Goal: Information Seeking & Learning: Learn about a topic

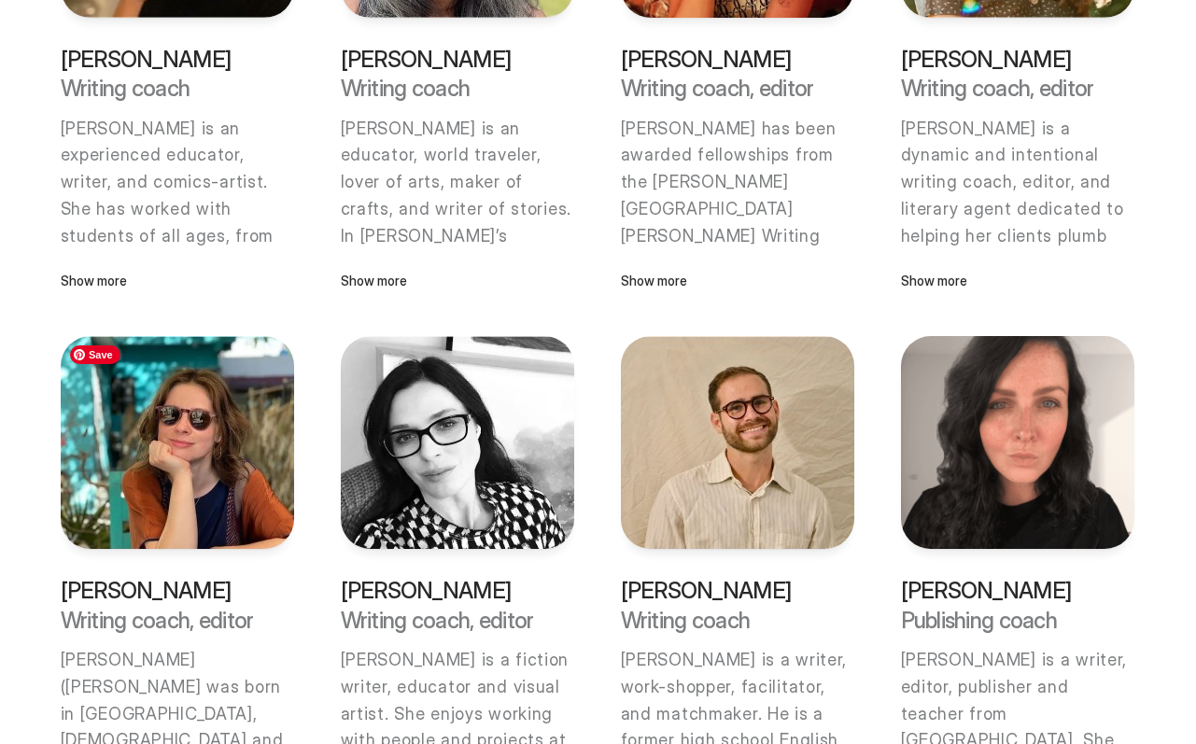
scroll to position [777, 0]
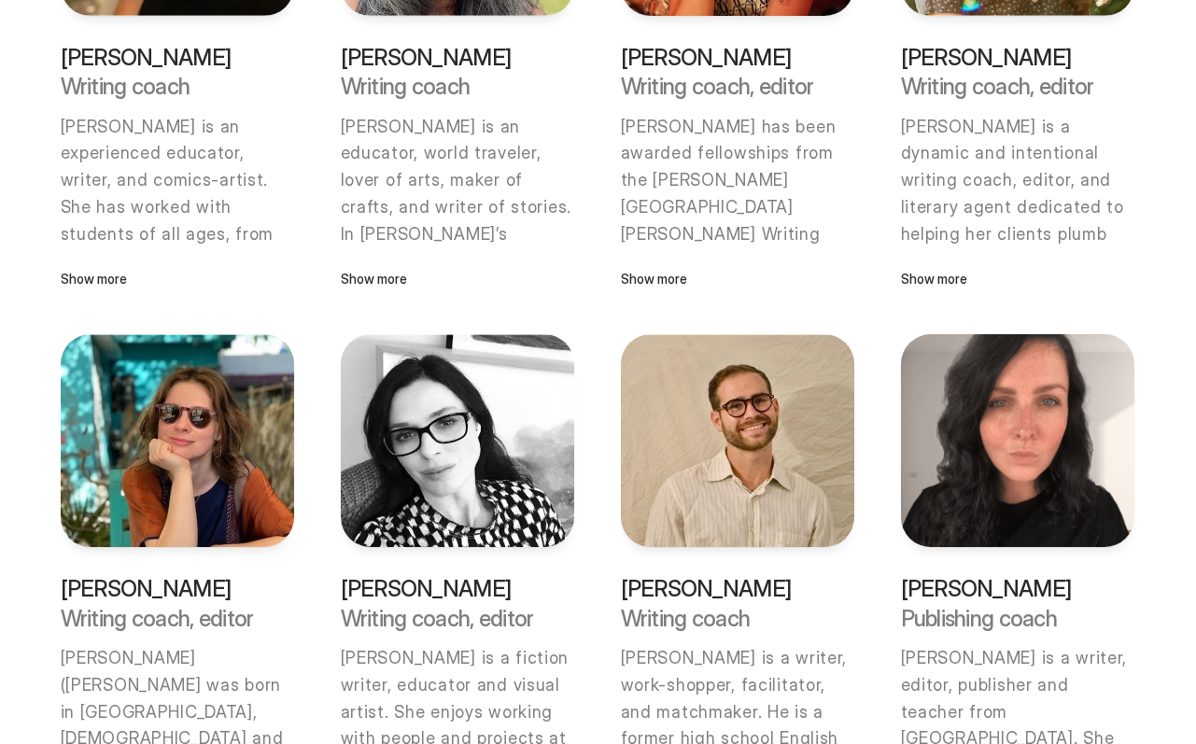
click at [160, 583] on p "[PERSON_NAME]" at bounding box center [177, 588] width 233 height 23
click at [178, 441] on img at bounding box center [177, 440] width 233 height 213
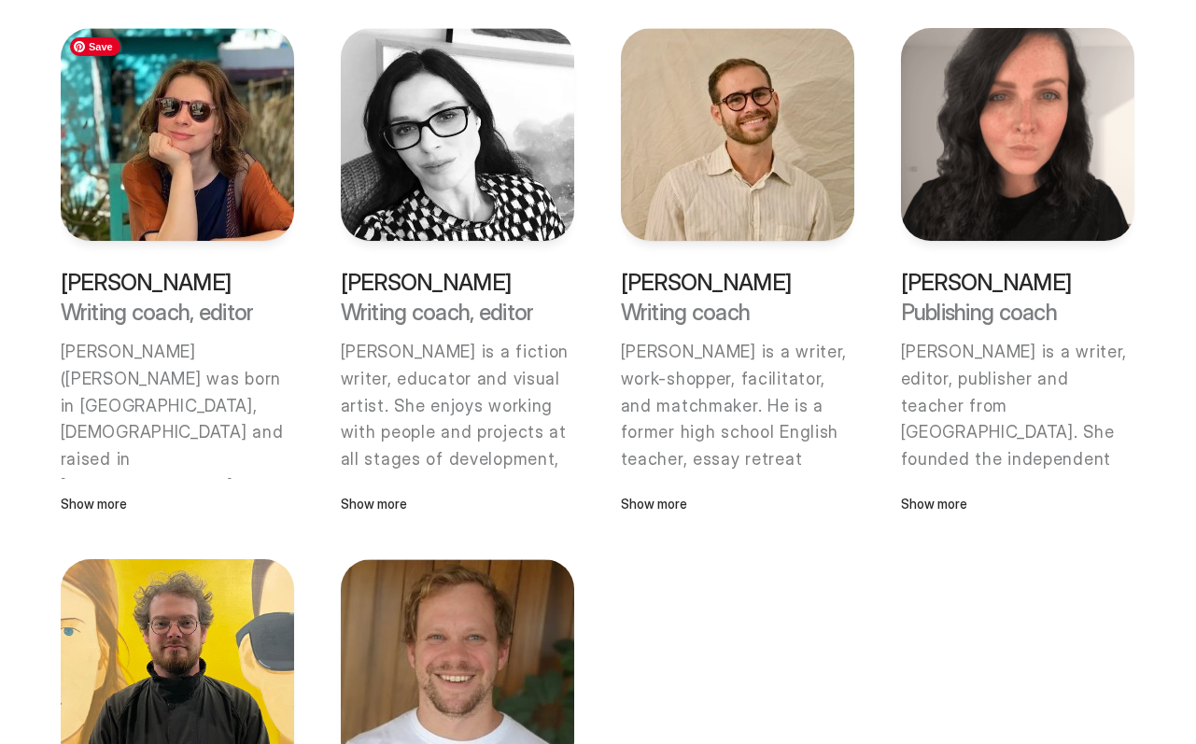
scroll to position [1086, 0]
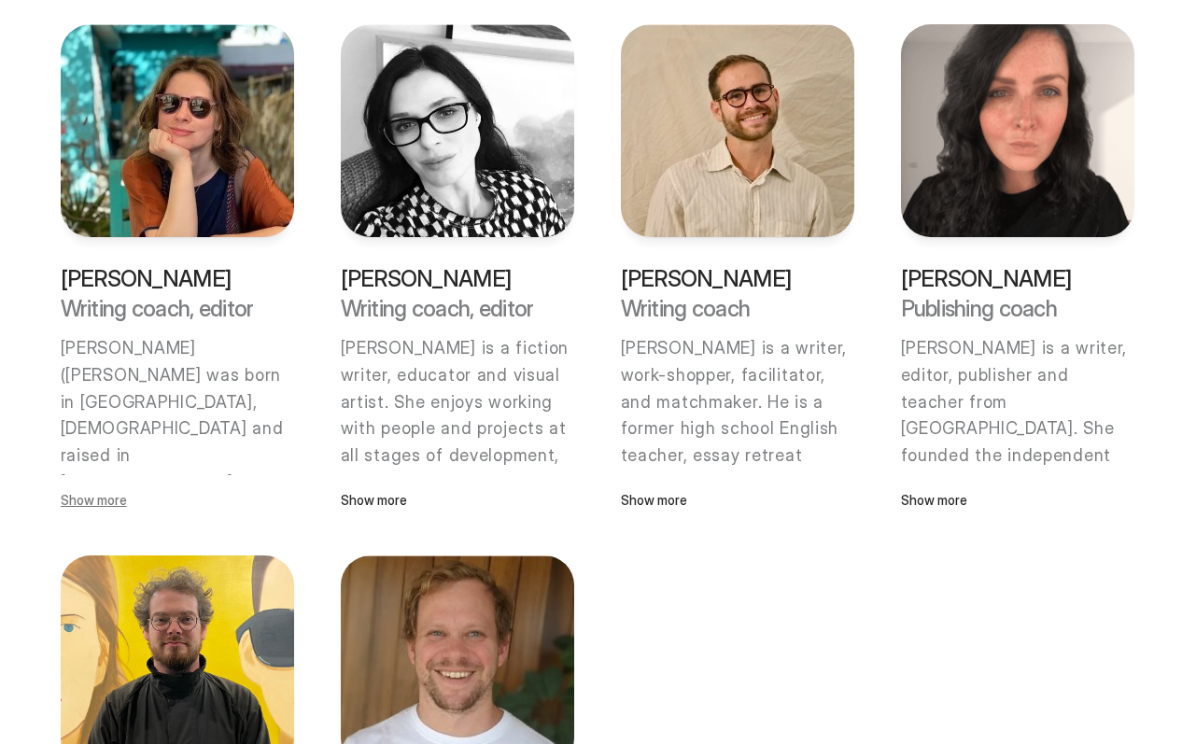
click at [118, 499] on p "Show more" at bounding box center [177, 500] width 233 height 21
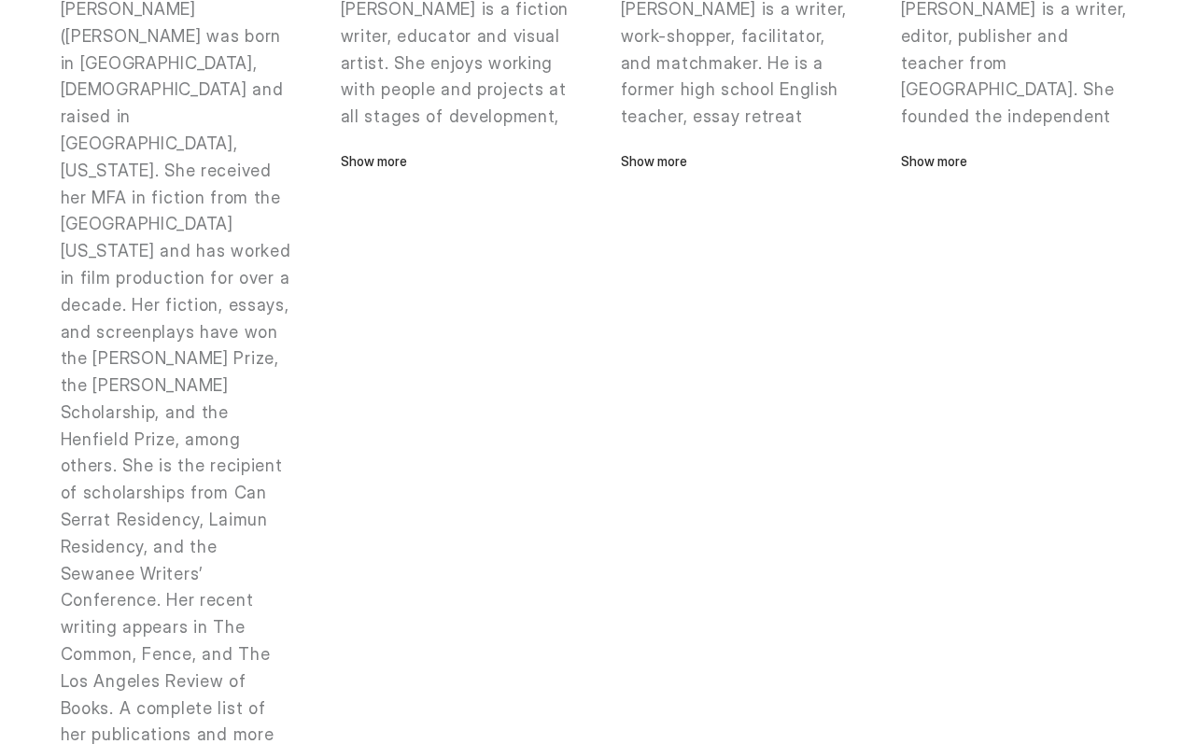
scroll to position [1428, 0]
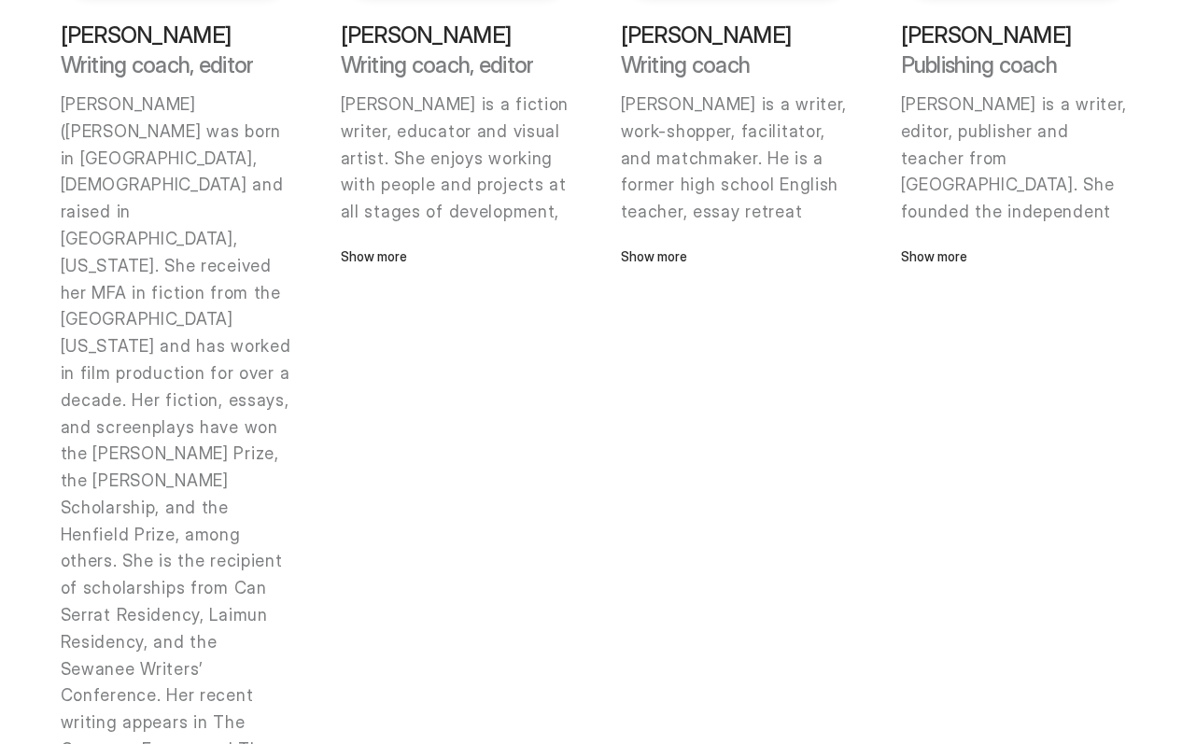
scroll to position [1326, 0]
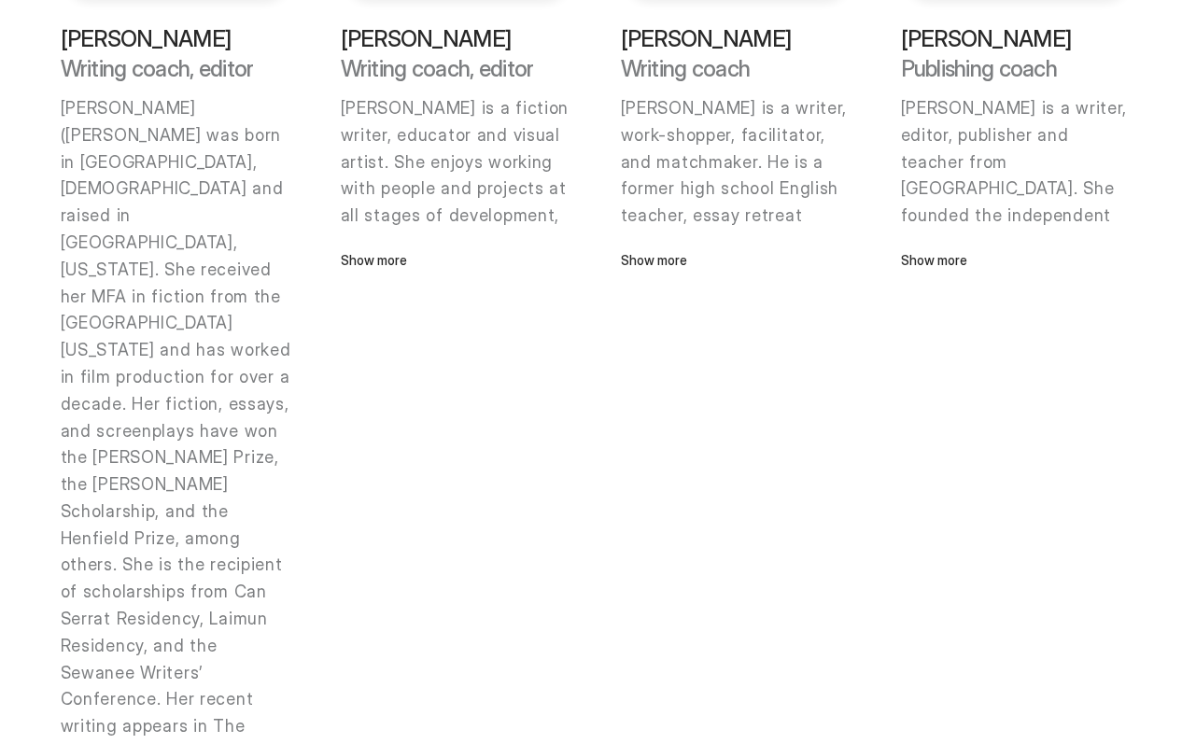
drag, startPoint x: 244, startPoint y: 34, endPoint x: 66, endPoint y: 33, distance: 177.3
click at [66, 33] on p "[PERSON_NAME]" at bounding box center [177, 38] width 233 height 23
copy p "[PERSON_NAME]"
click at [65, 110] on p "[PERSON_NAME] ([PERSON_NAME] was born in [GEOGRAPHIC_DATA], [DEMOGRAPHIC_DATA] …" at bounding box center [178, 498] width 235 height 806
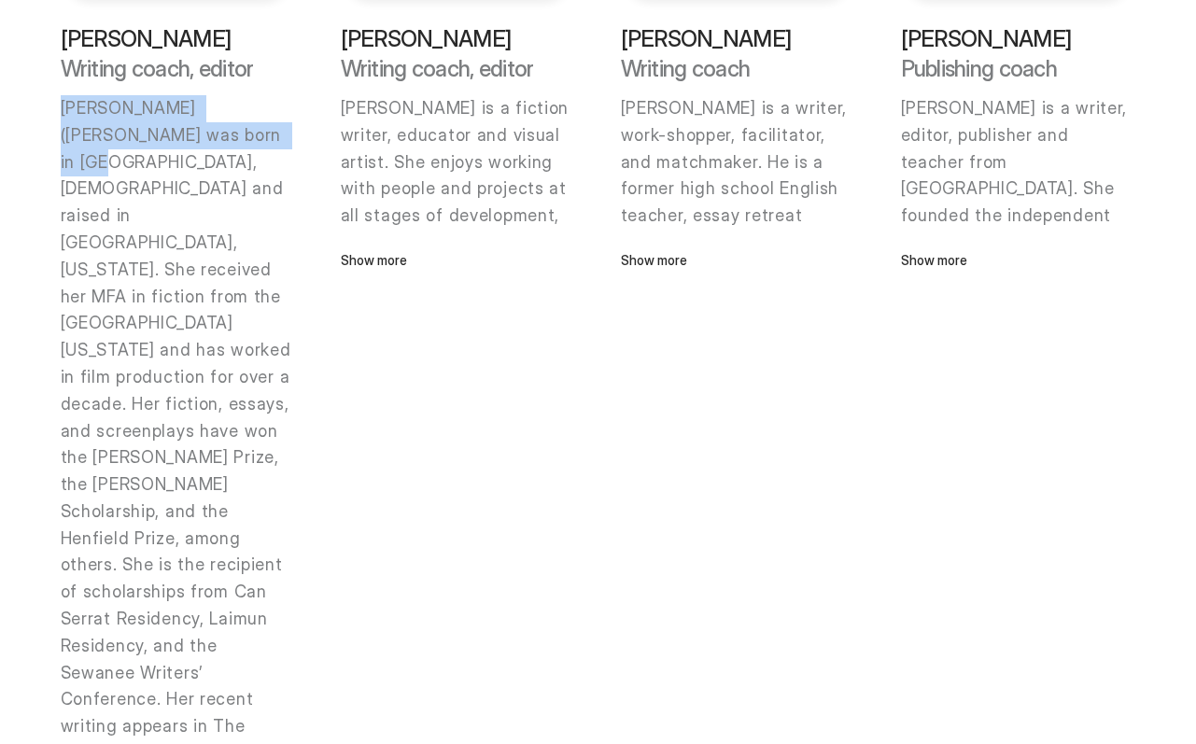
drag, startPoint x: 63, startPoint y: 109, endPoint x: 200, endPoint y: 147, distance: 141.5
click at [200, 147] on p "[PERSON_NAME] ([PERSON_NAME] was born in [GEOGRAPHIC_DATA], [DEMOGRAPHIC_DATA] …" at bounding box center [178, 498] width 235 height 806
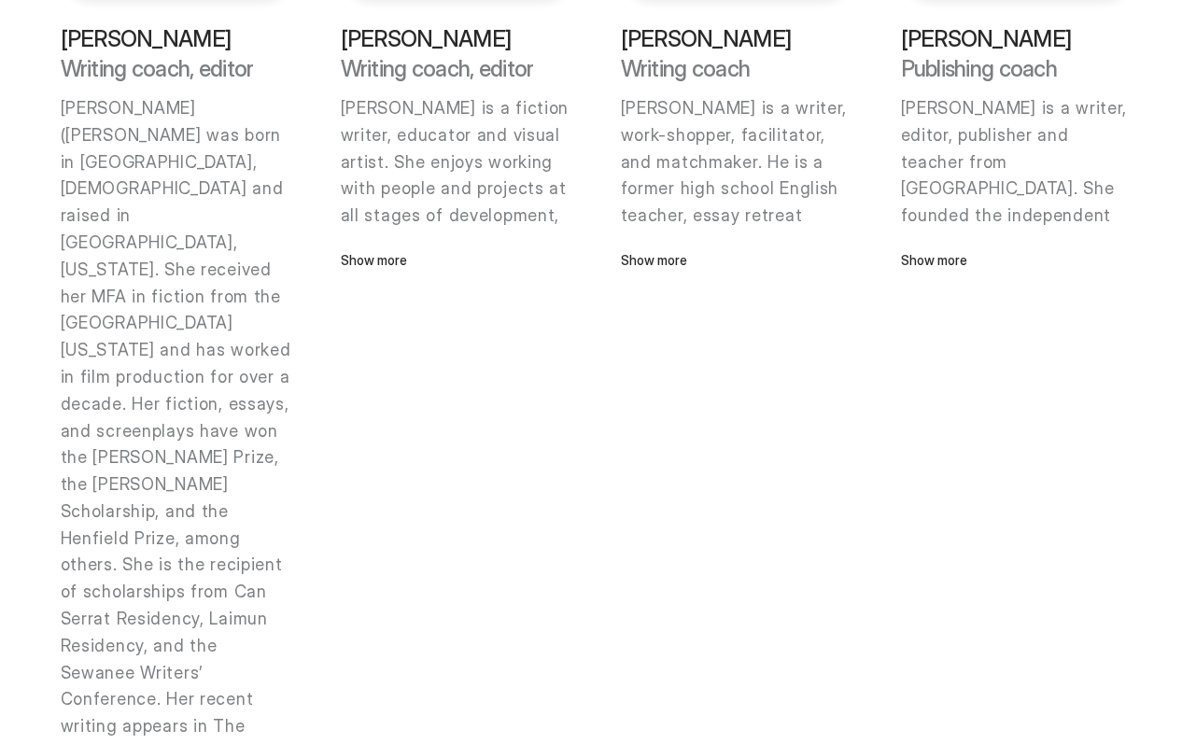
click at [170, 173] on p "[PERSON_NAME] ([PERSON_NAME] was born in [GEOGRAPHIC_DATA], [DEMOGRAPHIC_DATA] …" at bounding box center [178, 498] width 235 height 806
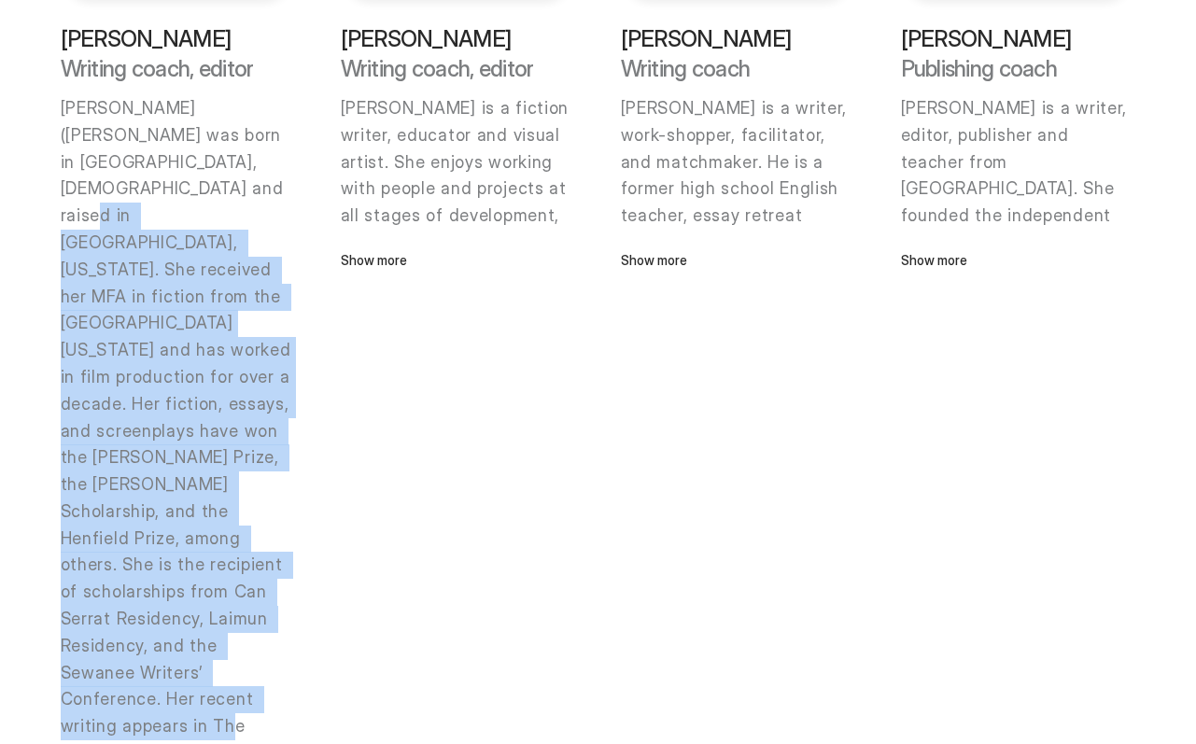
drag, startPoint x: 106, startPoint y: 188, endPoint x: 117, endPoint y: 637, distance: 449.1
click at [117, 637] on p "[PERSON_NAME] ([PERSON_NAME] was born in [GEOGRAPHIC_DATA], [DEMOGRAPHIC_DATA] …" at bounding box center [178, 498] width 235 height 806
copy p "She received her MFA in fiction from the [GEOGRAPHIC_DATA][US_STATE] and has wo…"
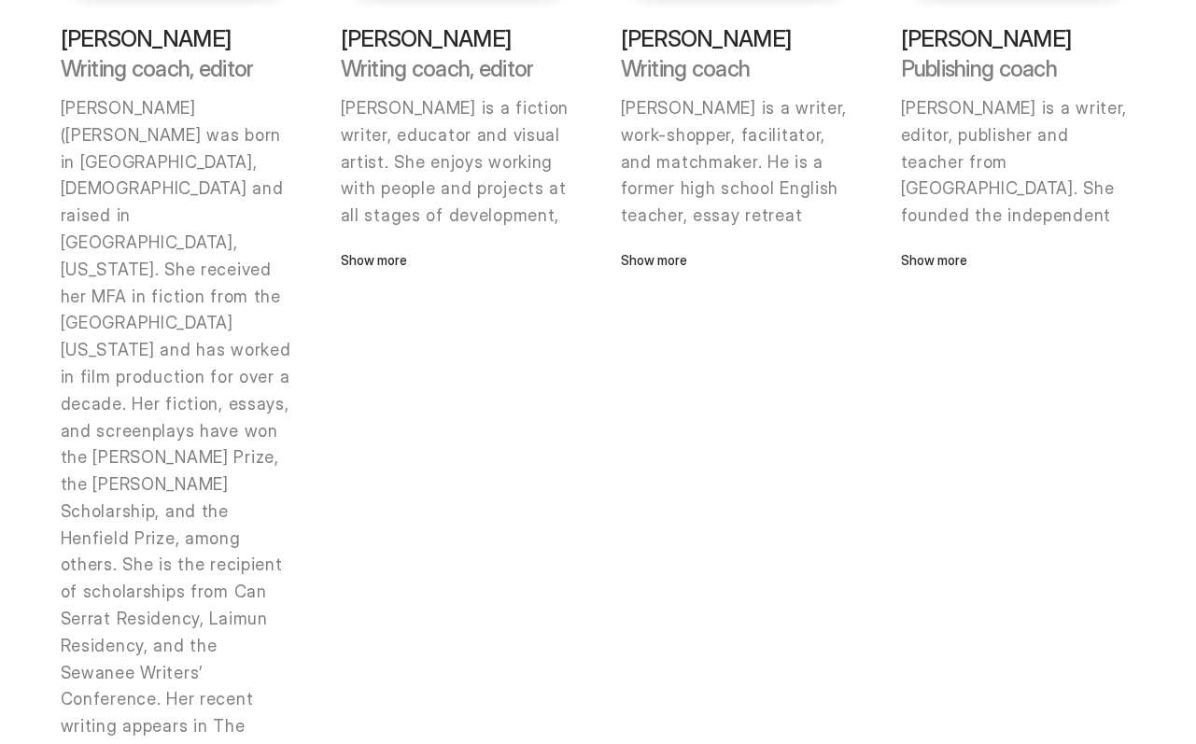
click at [924, 320] on div "[PERSON_NAME] Writing coach [PERSON_NAME] is an experienced educator, writer, a…" at bounding box center [598, 361] width 1075 height 2216
